Goal: Information Seeking & Learning: Learn about a topic

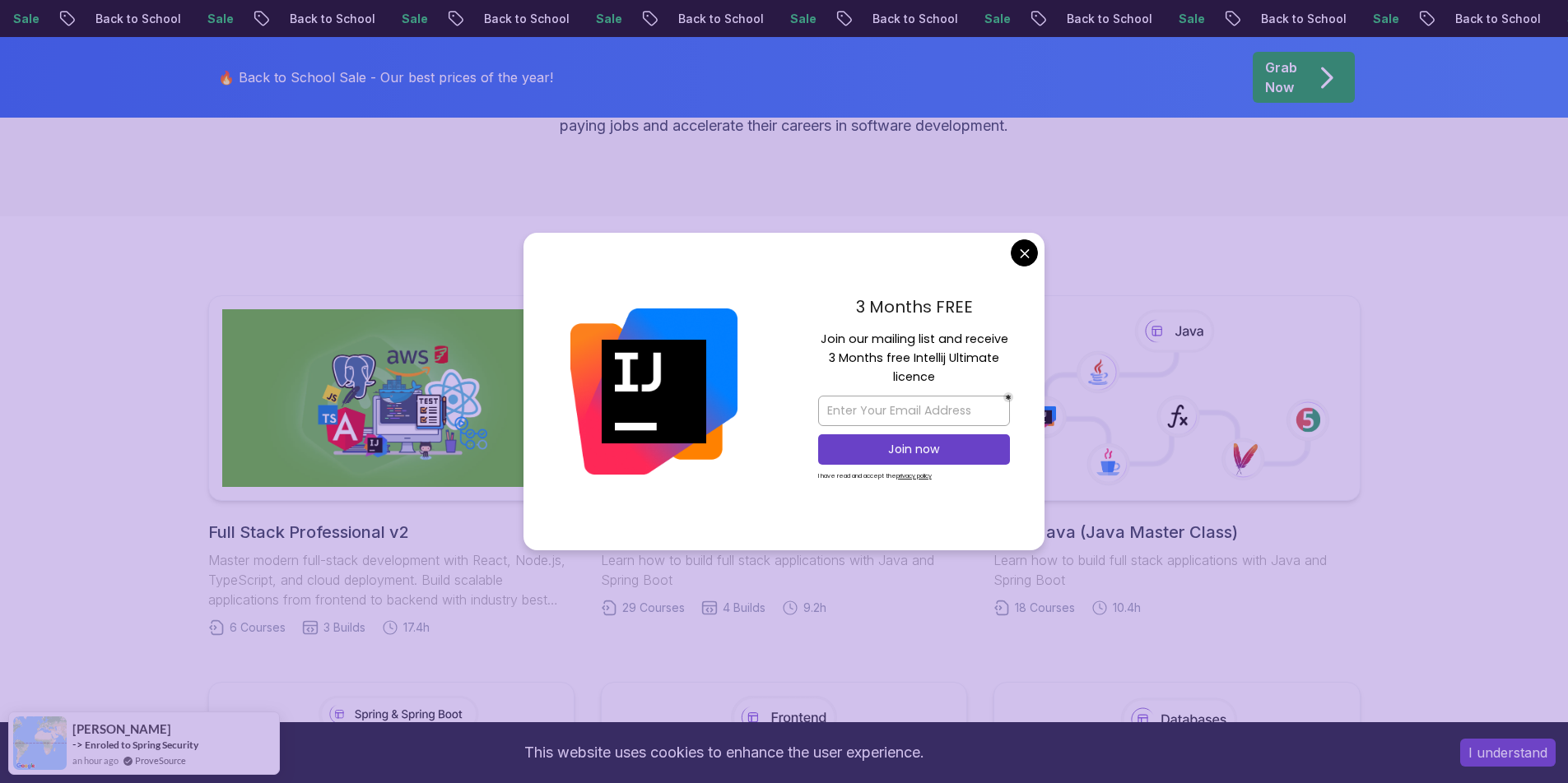
scroll to position [407, 0]
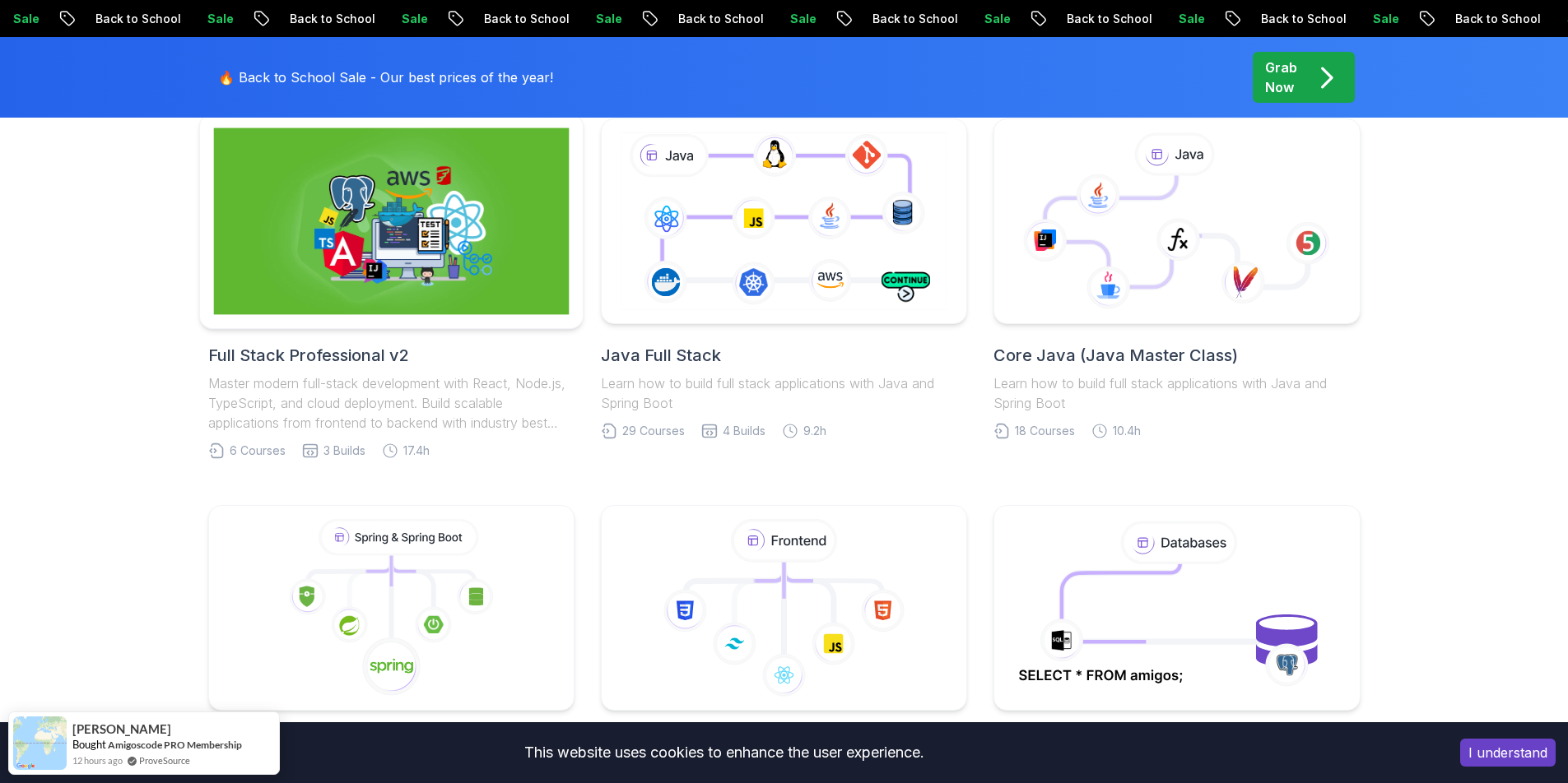
scroll to position [374, 0]
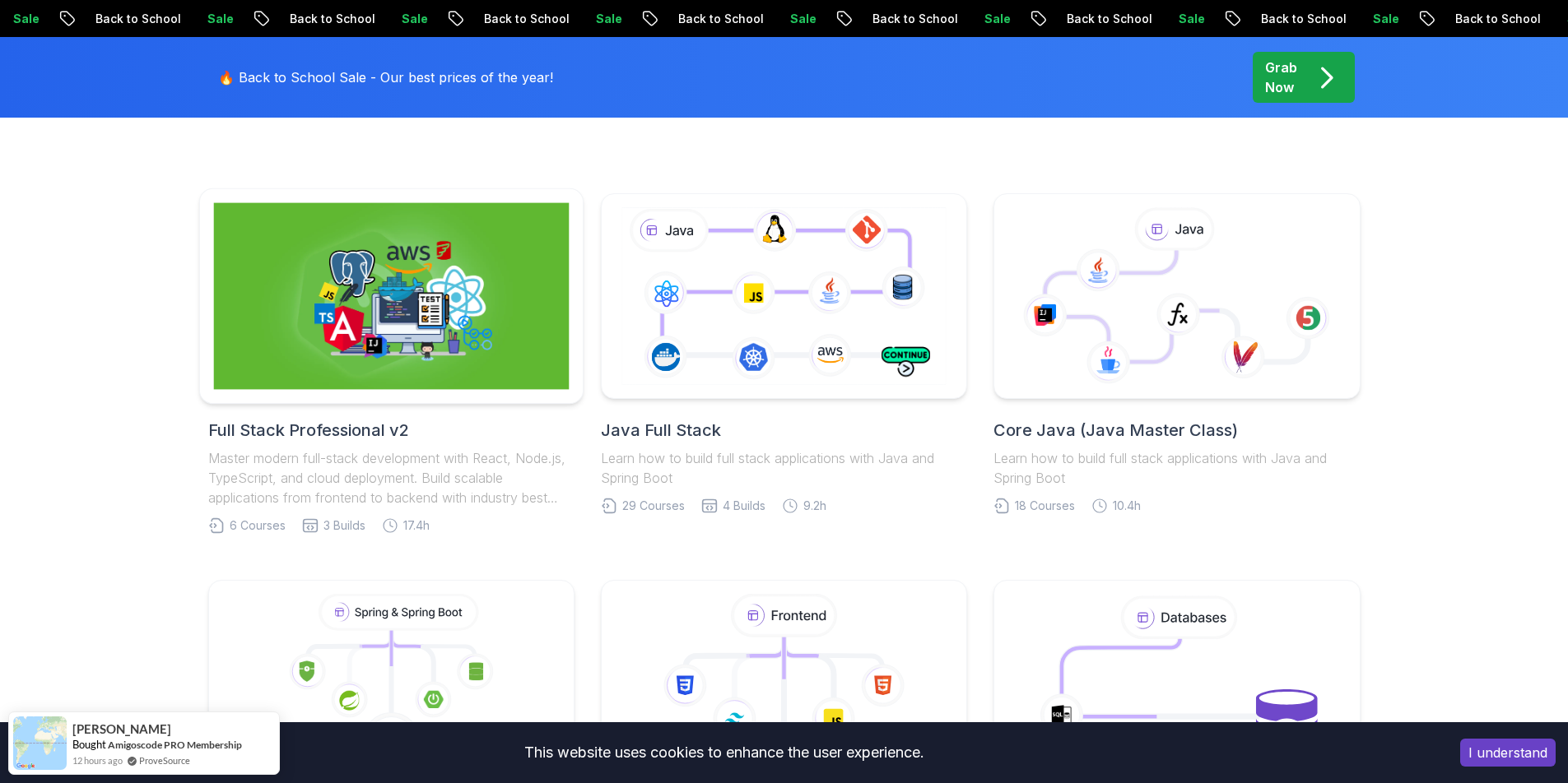
click at [388, 256] on img at bounding box center [391, 296] width 355 height 187
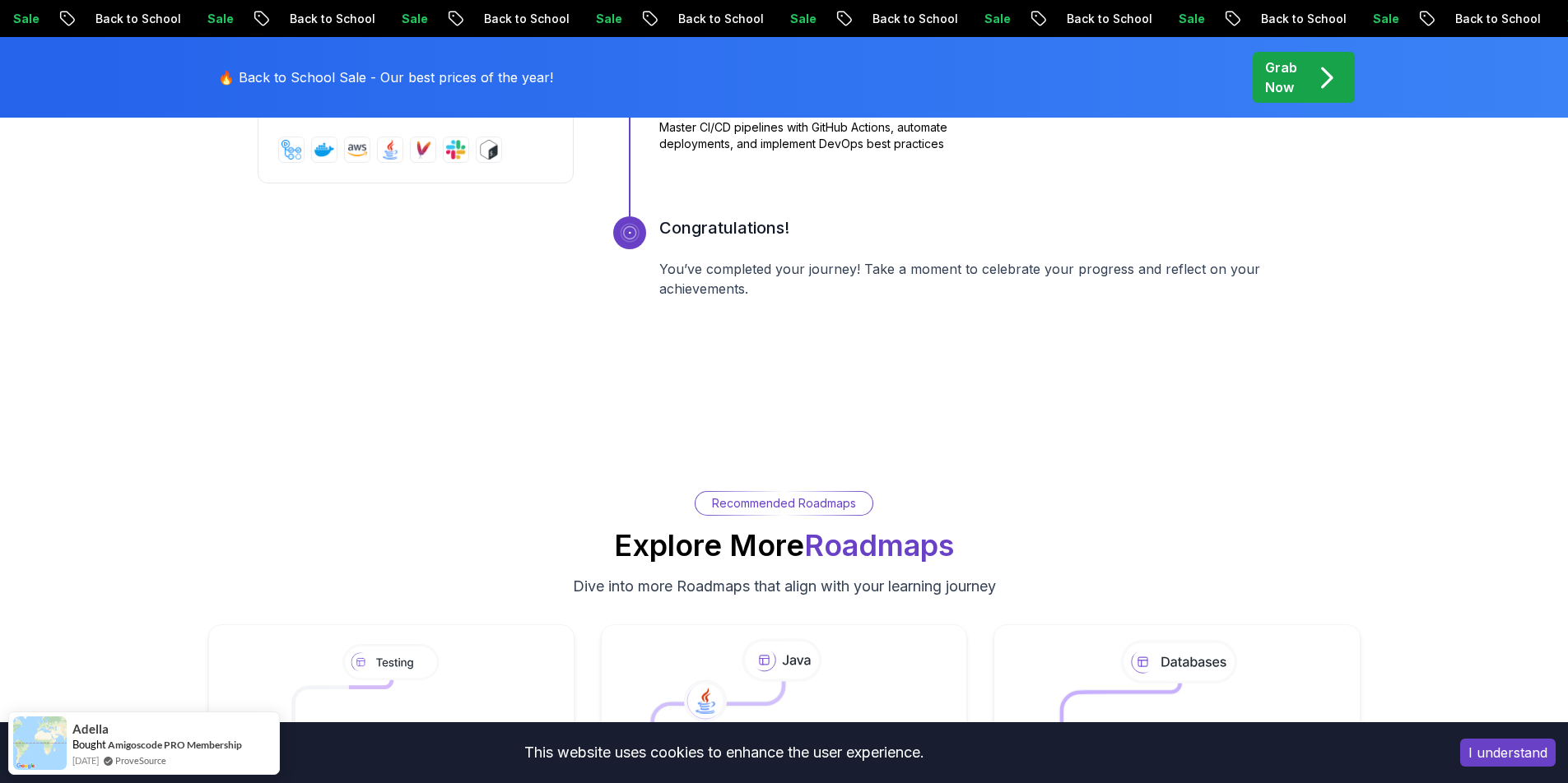
scroll to position [3401, 0]
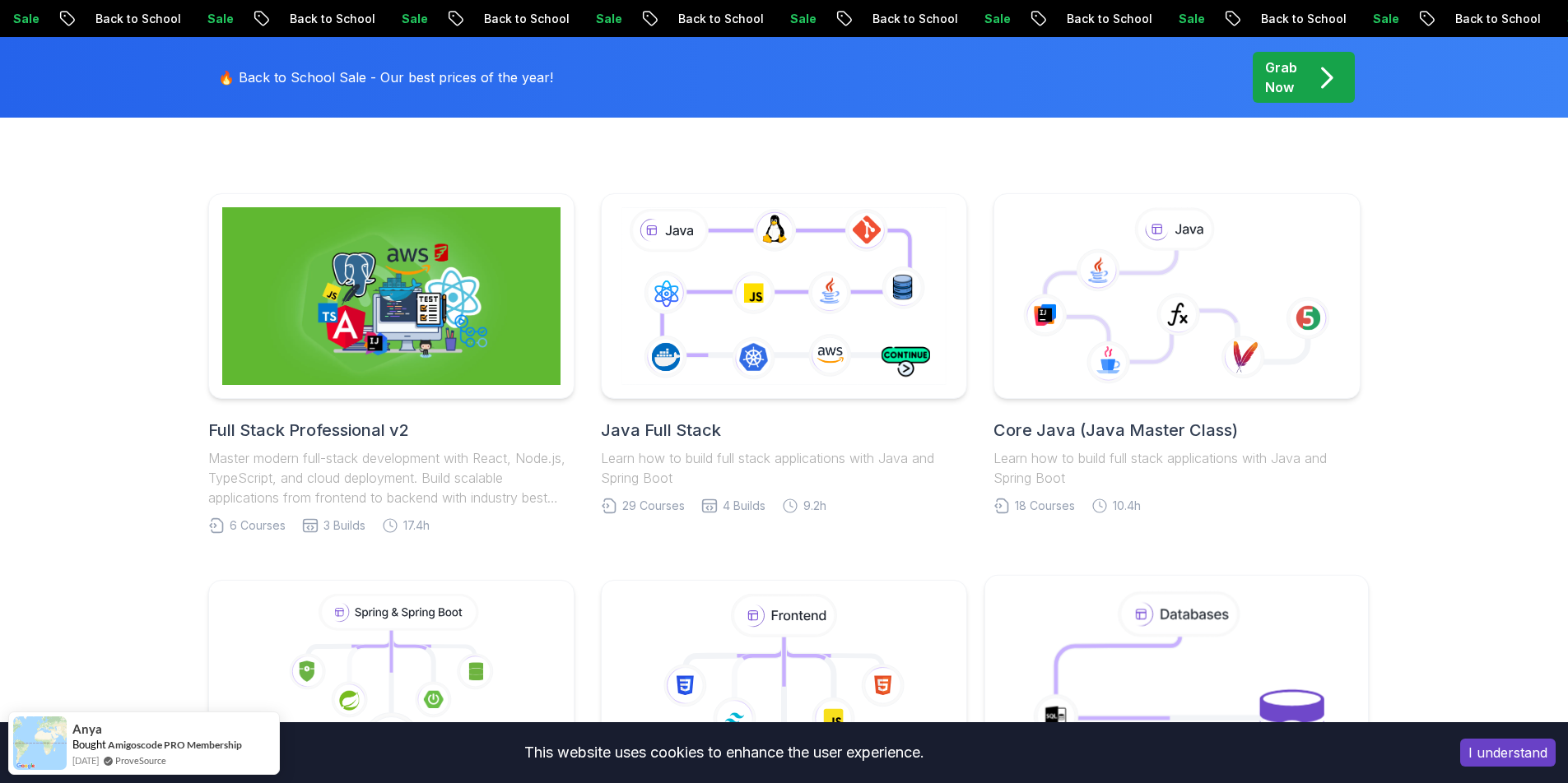
scroll to position [797, 0]
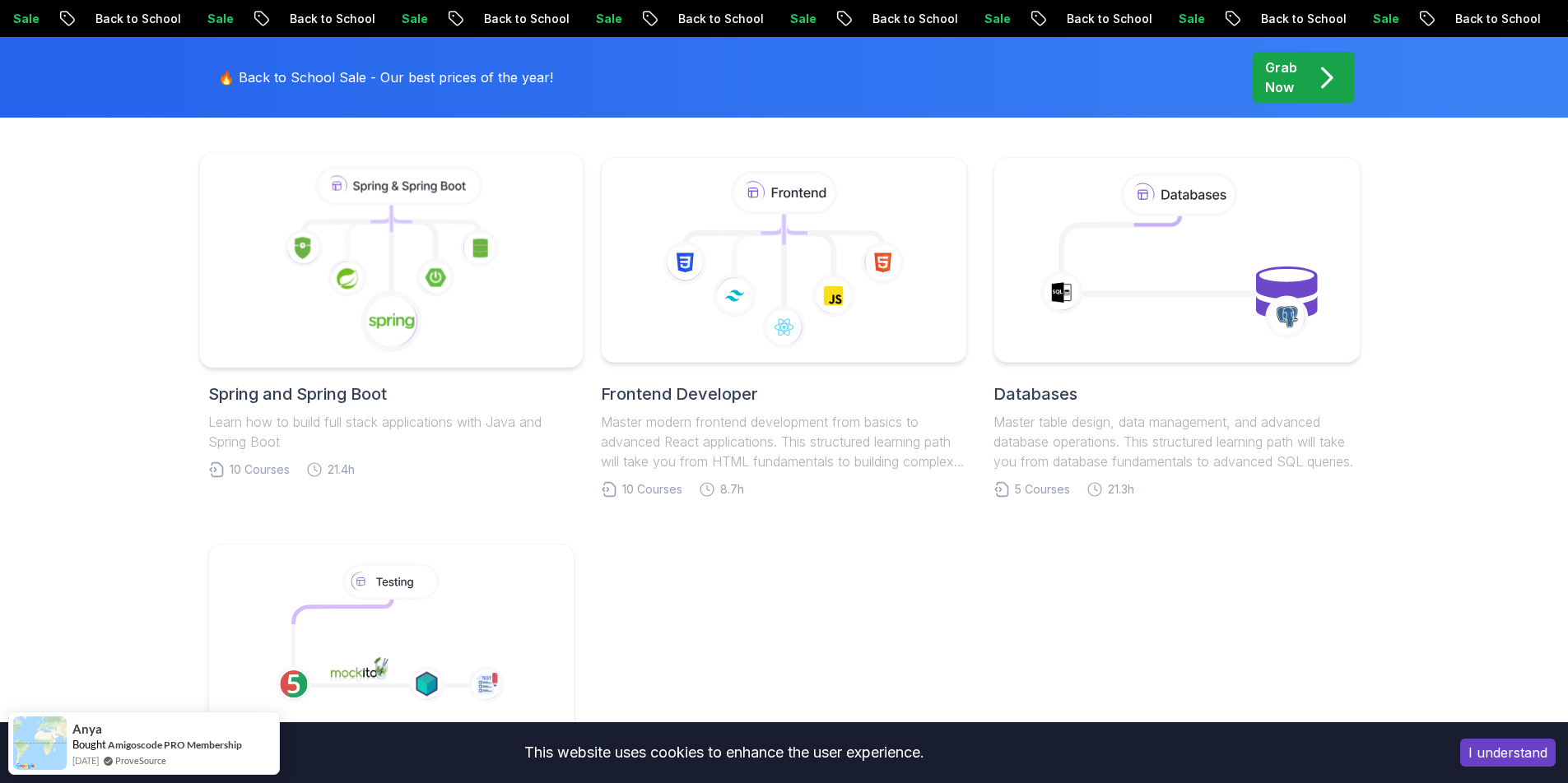
click at [450, 248] on icon at bounding box center [391, 259] width 355 height 187
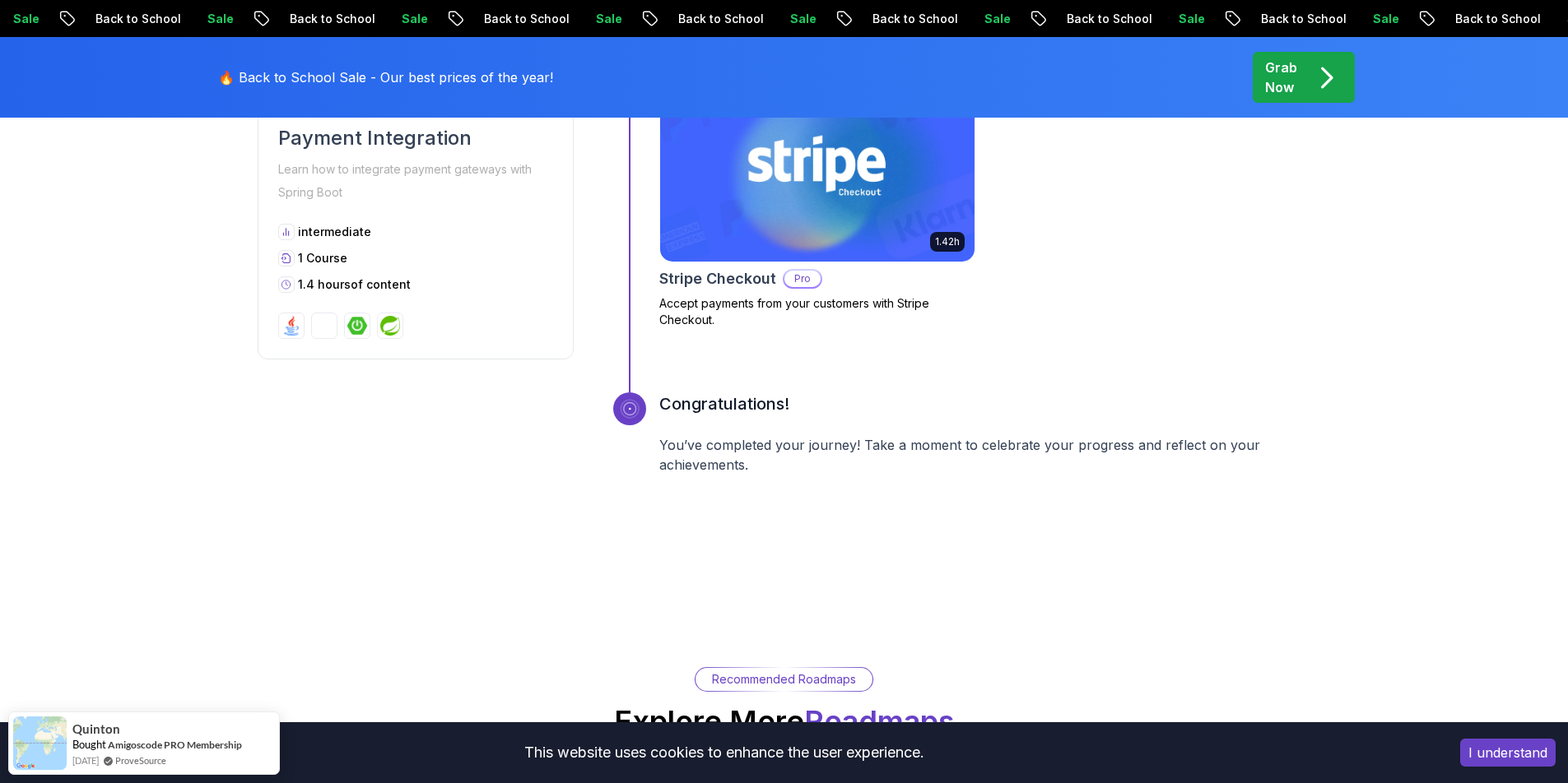
scroll to position [3511, 0]
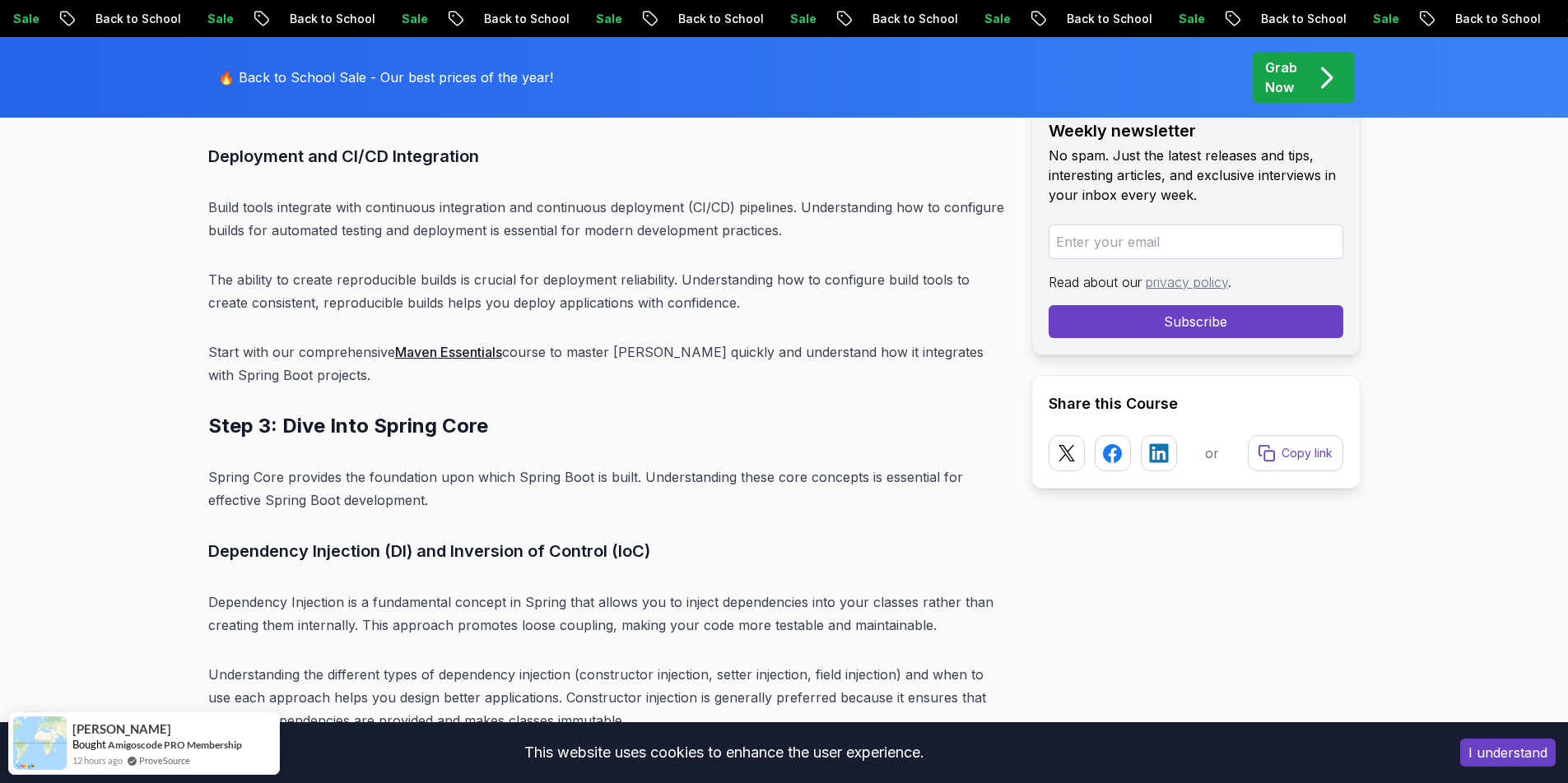
scroll to position [7607, 0]
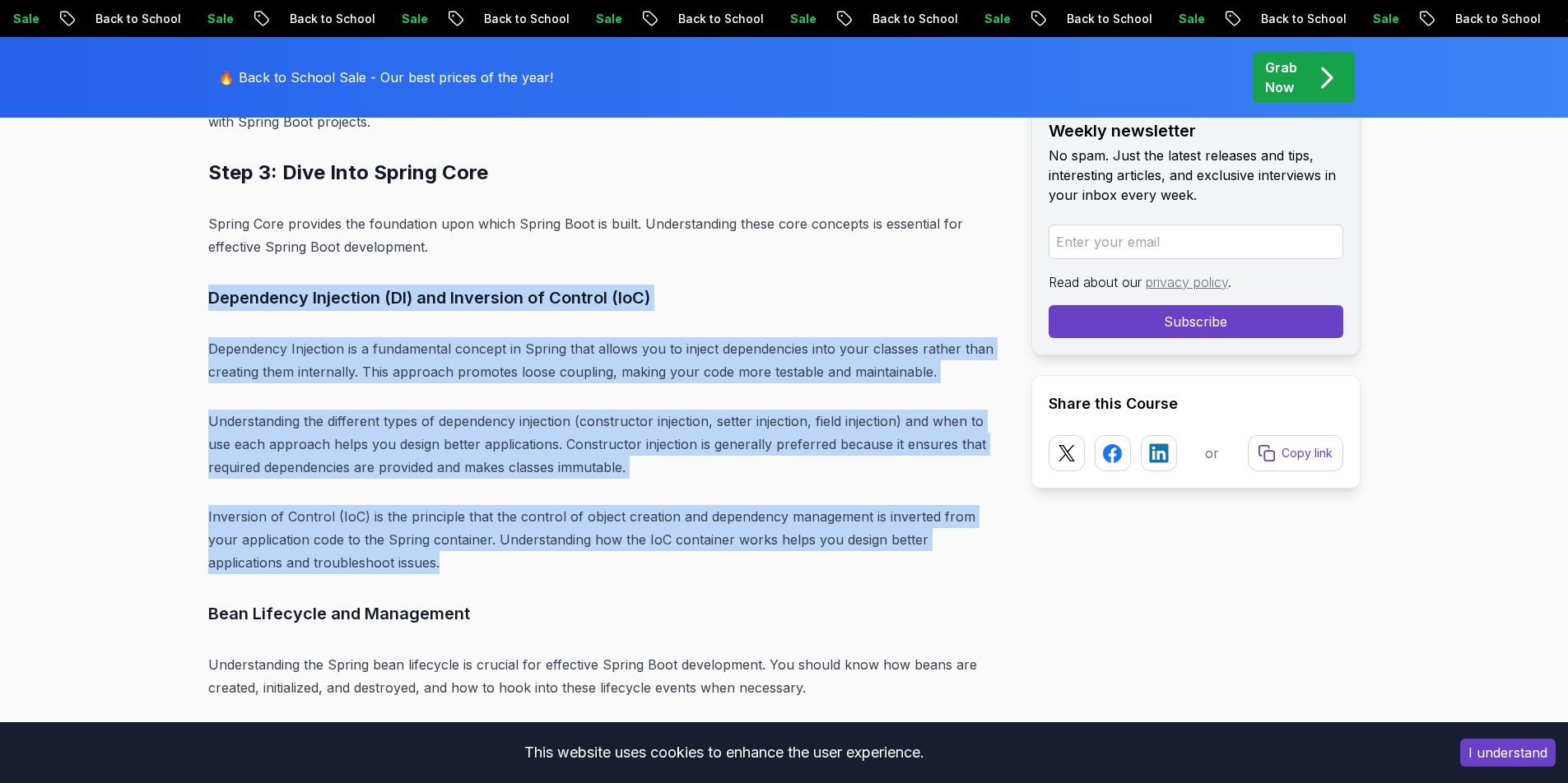
drag, startPoint x: 348, startPoint y: 519, endPoint x: 208, endPoint y: 254, distance: 299.7
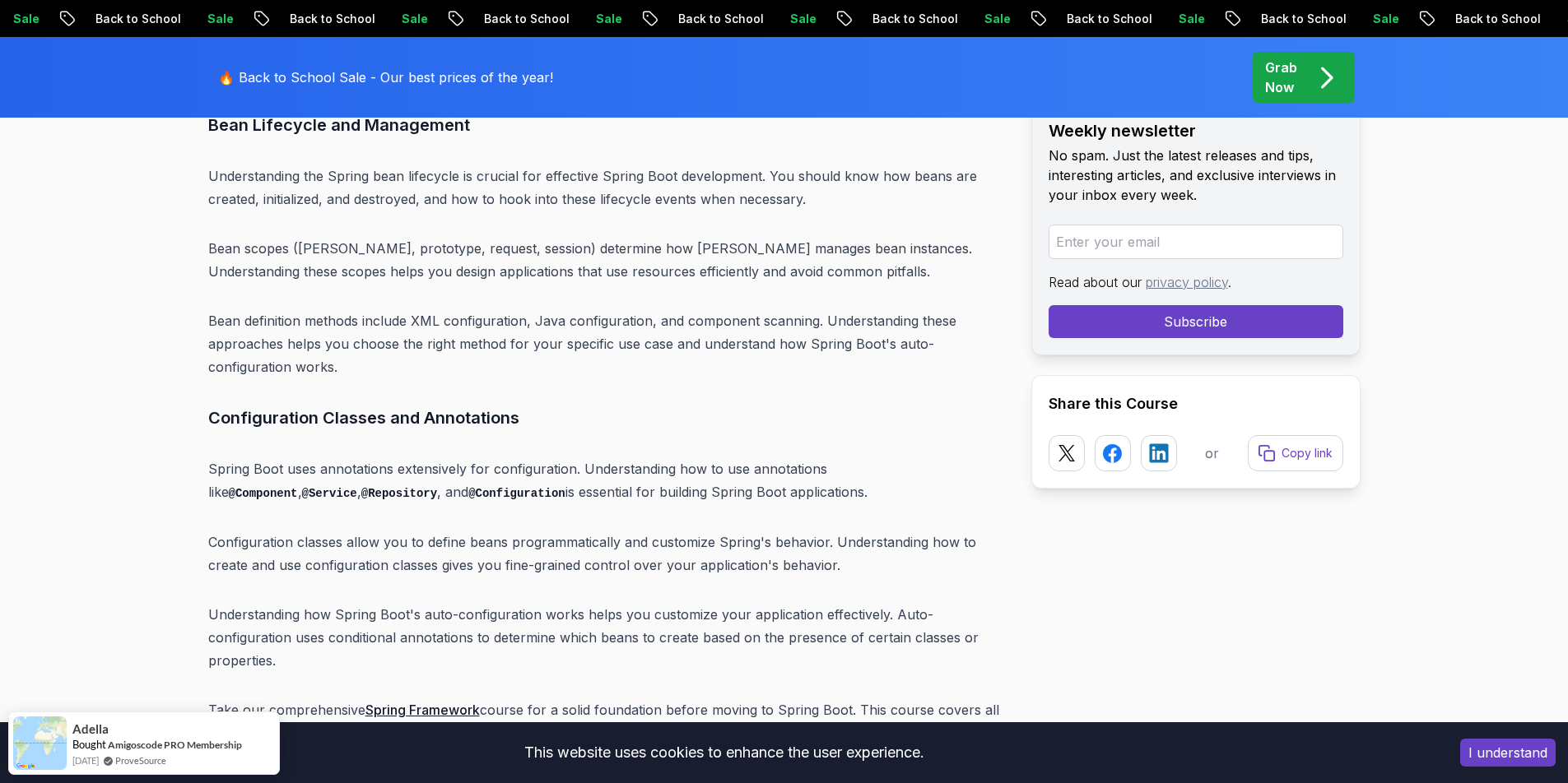
scroll to position [7409, 0]
